Goal: Obtain resource: Download file/media

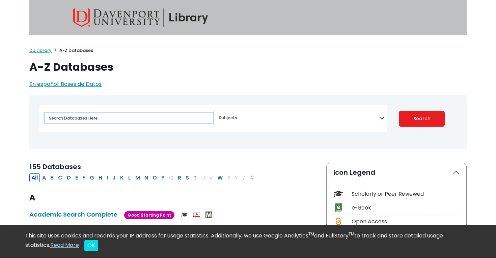
click at [182, 118] on input "Search database by title or keyword" at bounding box center [129, 118] width 168 height 10
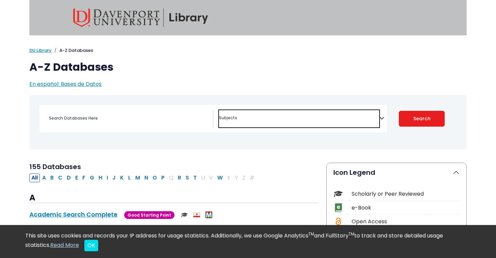
click at [242, 121] on textarea "Search" at bounding box center [299, 118] width 160 height 5
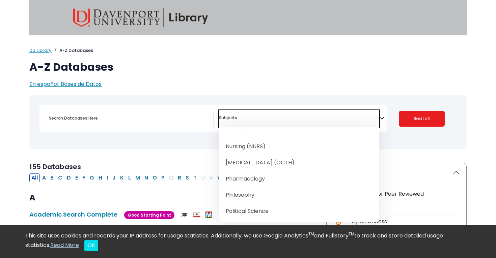
scroll to position [652, 0]
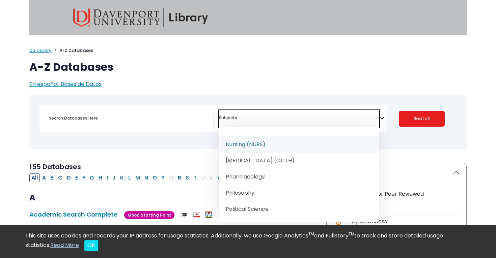
select select "219076"
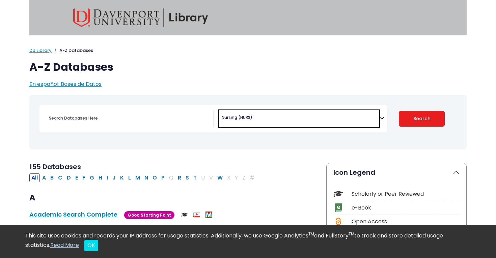
scroll to position [337, 0]
click at [420, 117] on button "Search" at bounding box center [422, 119] width 46 height 16
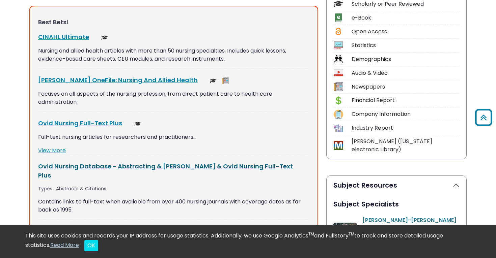
scroll to position [191, 0]
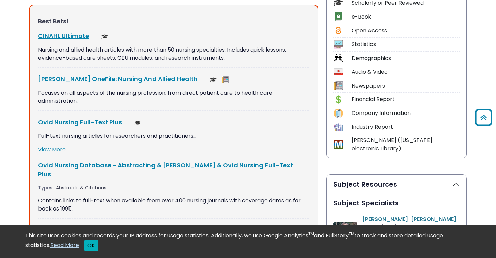
click at [92, 250] on button "OK" at bounding box center [91, 245] width 14 height 11
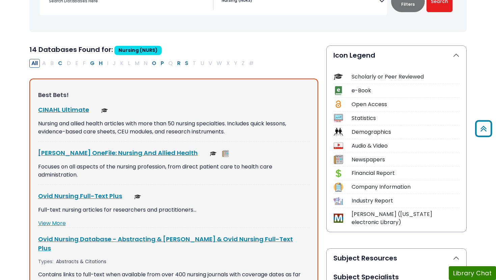
scroll to position [0, 0]
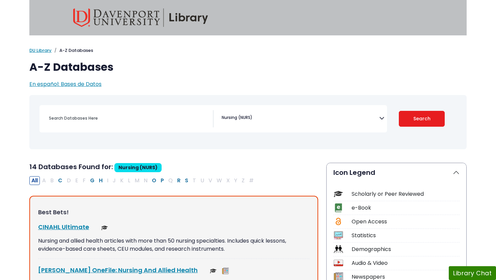
select select "Database Subject Filter"
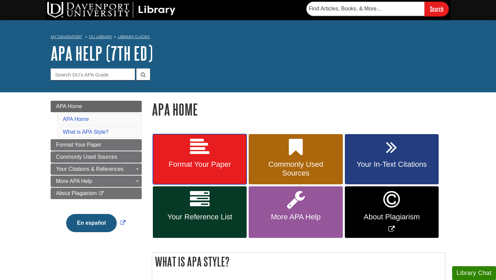
click at [212, 157] on link "Format Your Paper" at bounding box center [200, 159] width 94 height 51
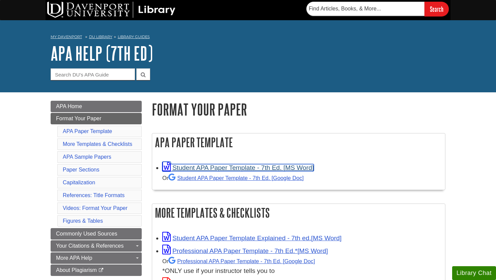
click at [267, 165] on link "Student APA Paper Template - 7th Ed. [MS Word]" at bounding box center [237, 167] width 151 height 7
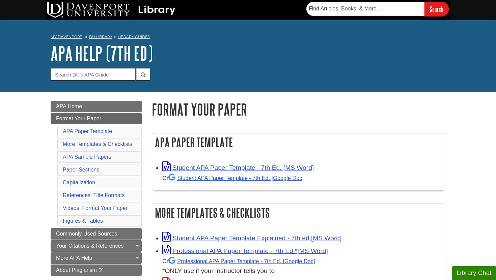
click at [367, 37] on nav "My Davenport DU Library Library Guides APA APA Help (7th Ed) Format Your Paper" at bounding box center [248, 37] width 395 height 11
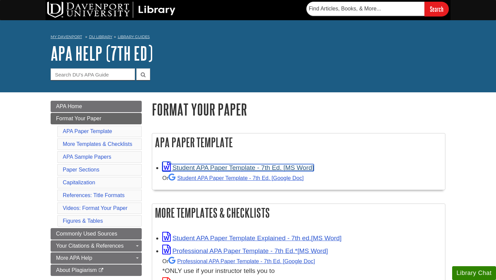
click at [277, 170] on link "Student APA Paper Template - 7th Ed. [MS Word]" at bounding box center [237, 167] width 151 height 7
click at [255, 167] on link "Student APA Paper Template - 7th Ed. [MS Word]" at bounding box center [237, 167] width 151 height 7
click at [271, 165] on link "Student APA Paper Template - 7th Ed. [MS Word]" at bounding box center [237, 167] width 151 height 7
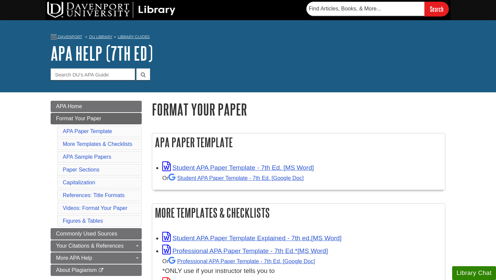
click at [428, 20] on div "My Davenport DU Library Library Guides APA APA Help (7th Ed) Format Your Paper …" at bounding box center [248, 56] width 496 height 72
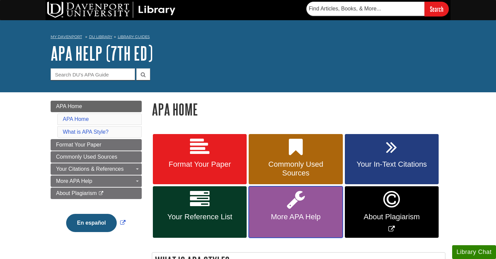
click at [291, 207] on icon at bounding box center [296, 200] width 18 height 20
